Goal: Task Accomplishment & Management: Complete application form

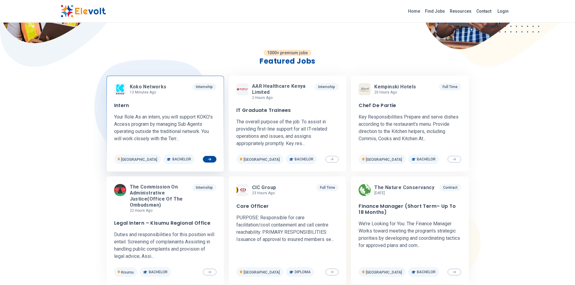
scroll to position [151, 0]
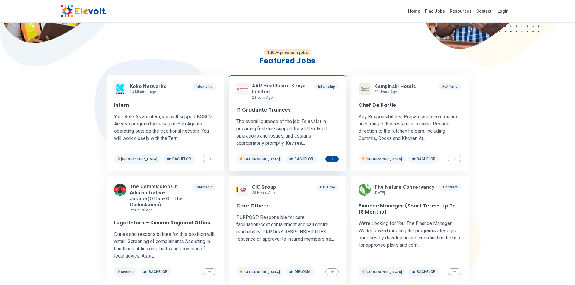
click at [267, 107] on h3 "IT Graduate Trainees" at bounding box center [263, 110] width 55 height 6
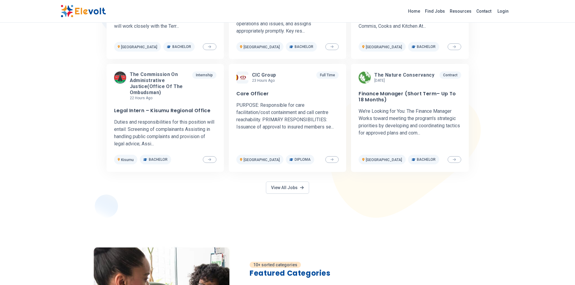
scroll to position [272, 0]
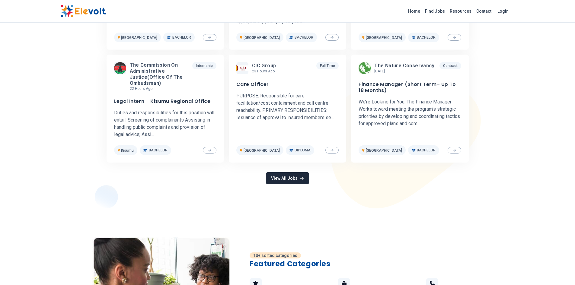
click at [297, 179] on link "View All Jobs" at bounding box center [287, 178] width 43 height 12
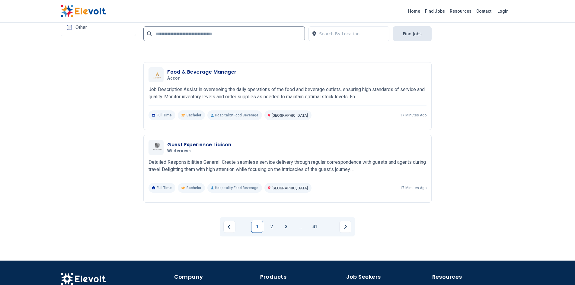
scroll to position [1297, 0]
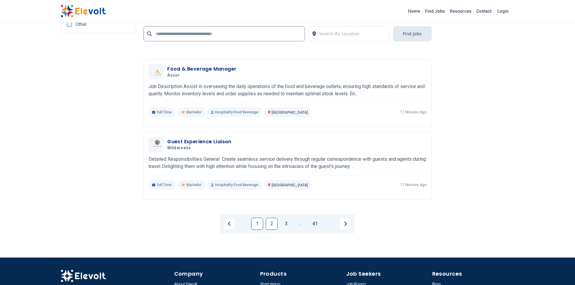
click at [271, 224] on link "2" at bounding box center [271, 224] width 12 height 12
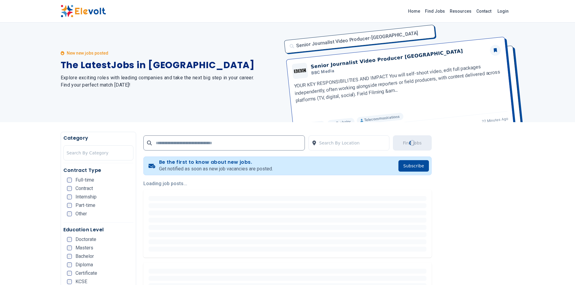
scroll to position [0, 0]
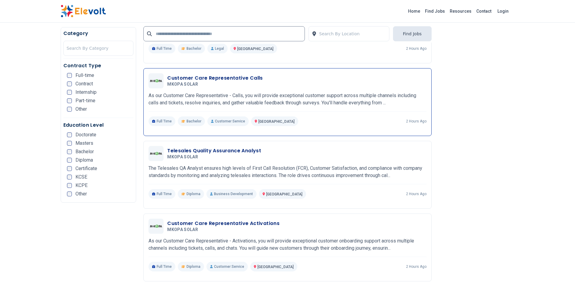
scroll to position [271, 0]
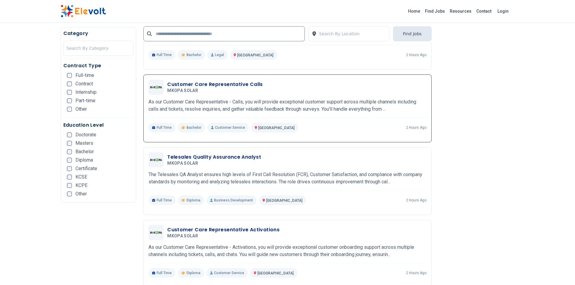
click at [213, 83] on h3 "Customer Care Representative Calls" at bounding box center [215, 84] width 96 height 7
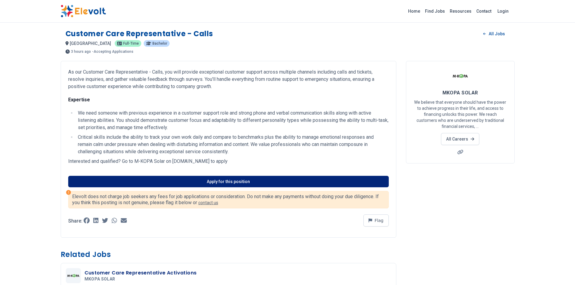
click at [211, 180] on link "Apply for this position" at bounding box center [228, 181] width 320 height 11
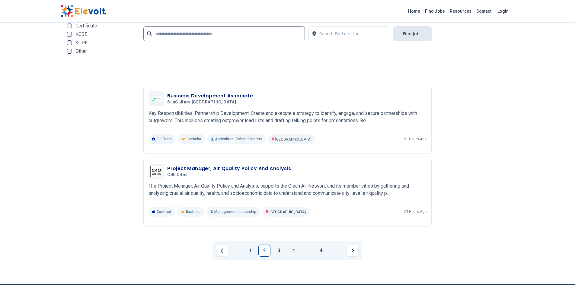
scroll to position [1327, 0]
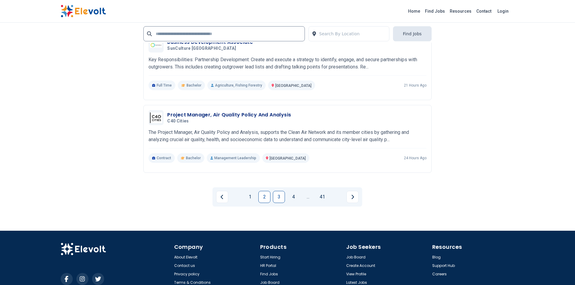
click at [282, 198] on link "3" at bounding box center [279, 197] width 12 height 12
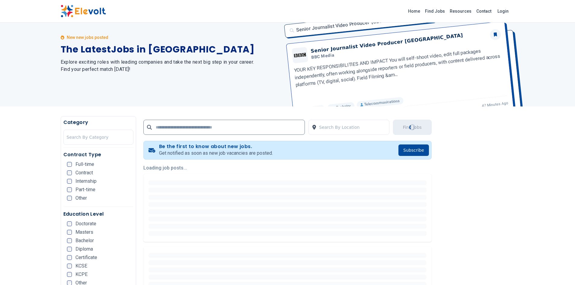
scroll to position [0, 0]
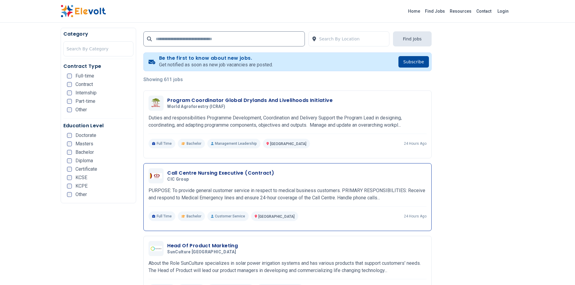
scroll to position [151, 0]
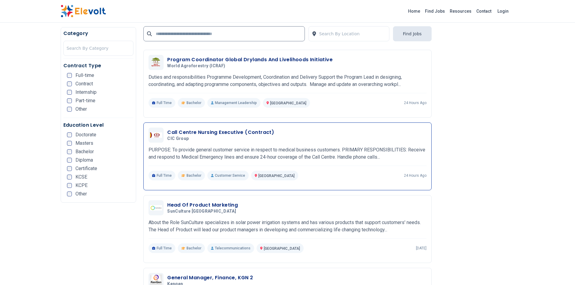
click at [217, 131] on h3 "Call Centre Nursing Executive (Contract)" at bounding box center [220, 132] width 107 height 7
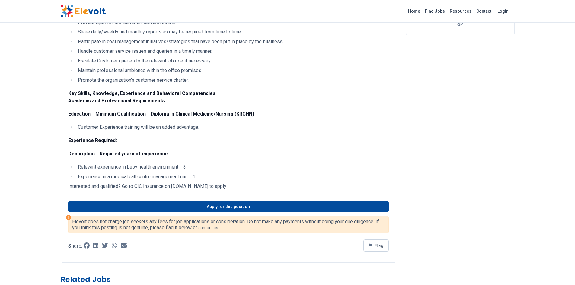
scroll to position [125, 0]
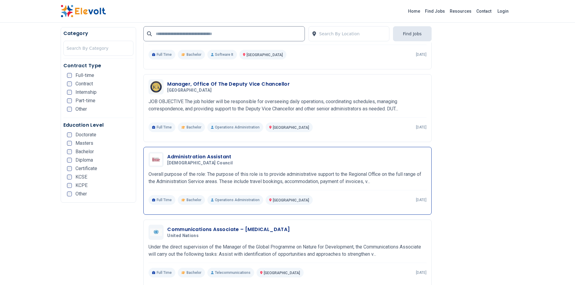
scroll to position [1008, 0]
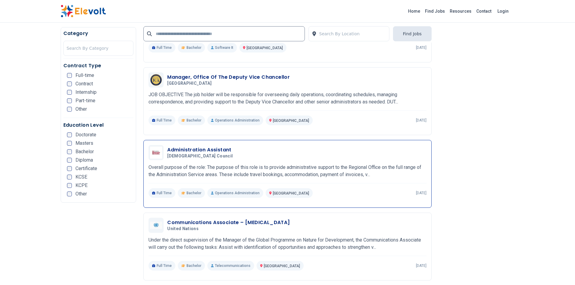
click at [198, 149] on h3 "Administration Assistant" at bounding box center [201, 149] width 68 height 7
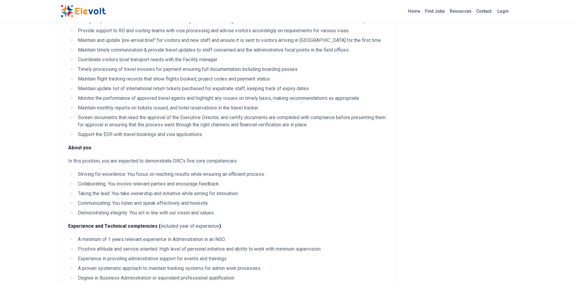
scroll to position [211, 0]
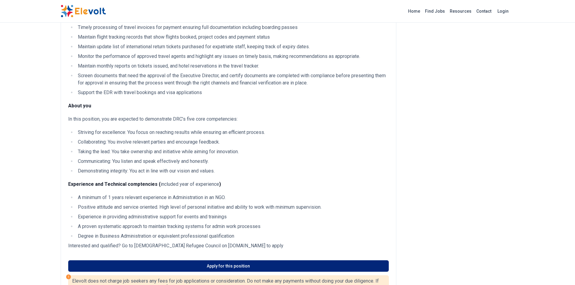
click at [269, 272] on link "Apply for this position" at bounding box center [228, 265] width 320 height 11
